Goal: Task Accomplishment & Management: Manage account settings

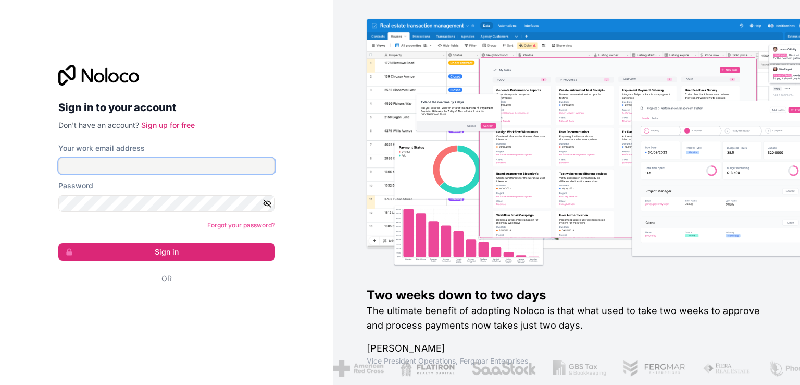
click at [191, 172] on input "Your work email address" at bounding box center [166, 165] width 217 height 17
type input "ignite_1@testmailaccount.com"
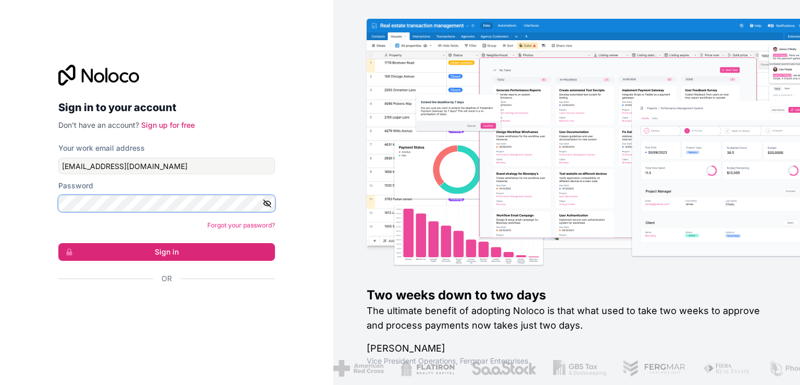
click at [58, 243] on button "Sign in" at bounding box center [166, 252] width 217 height 18
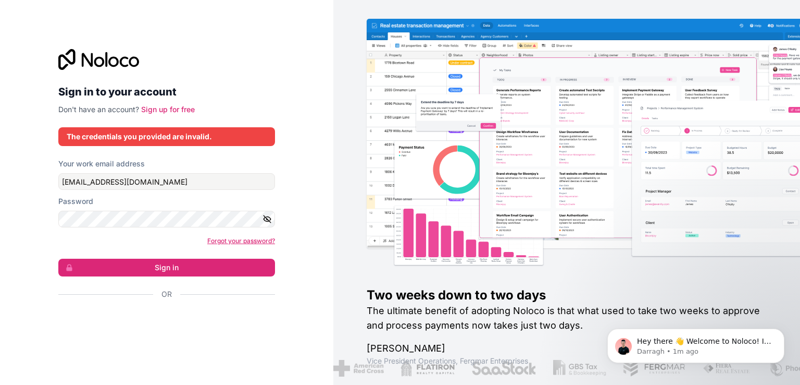
click at [224, 240] on link "Forgot your password?" at bounding box center [241, 241] width 68 height 8
